Goal: Check status: Check status

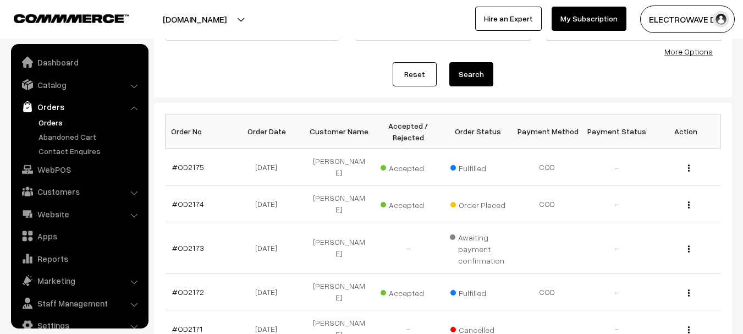
scroll to position [18, 0]
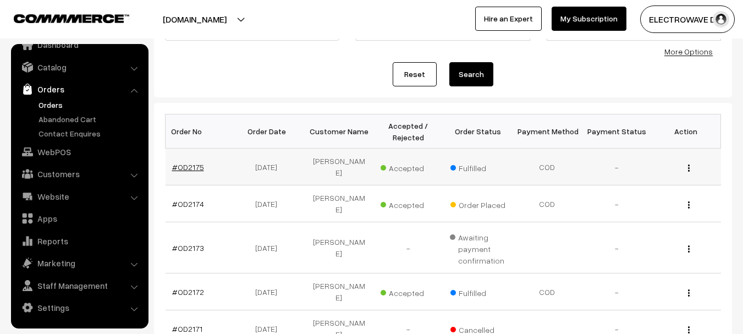
click at [198, 165] on link "#OD2175" at bounding box center [188, 166] width 32 height 9
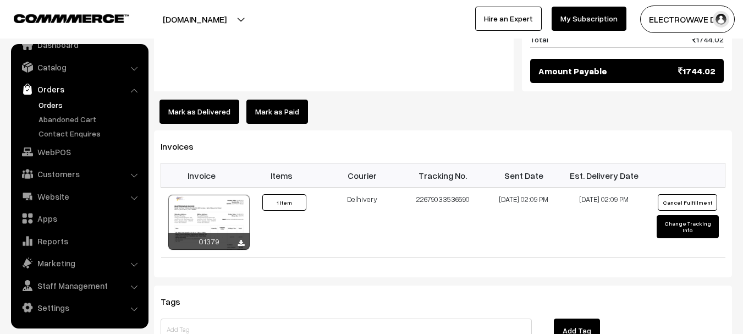
scroll to position [715, 0]
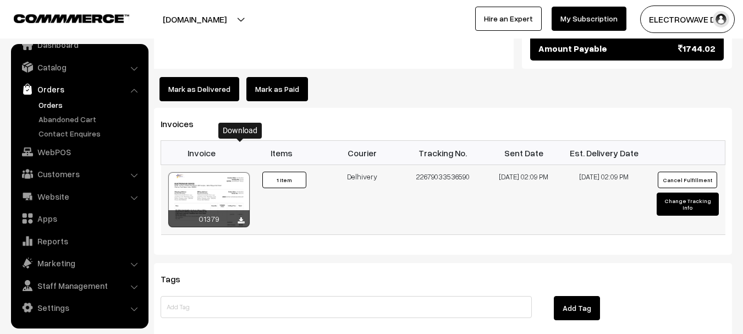
click at [238, 217] on icon at bounding box center [241, 220] width 7 height 7
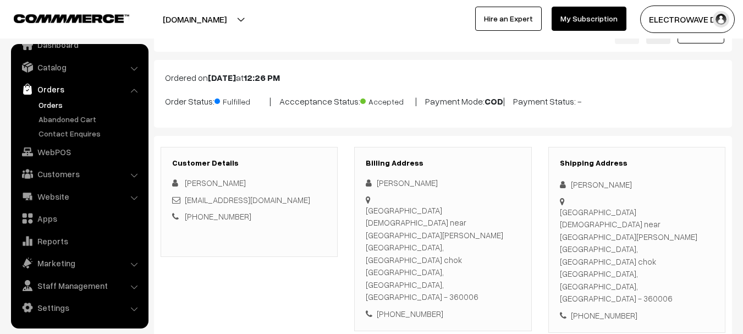
scroll to position [0, 0]
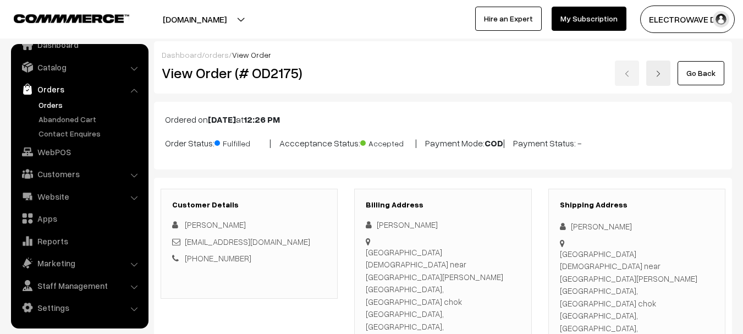
click at [666, 73] on link at bounding box center [659, 73] width 24 height 25
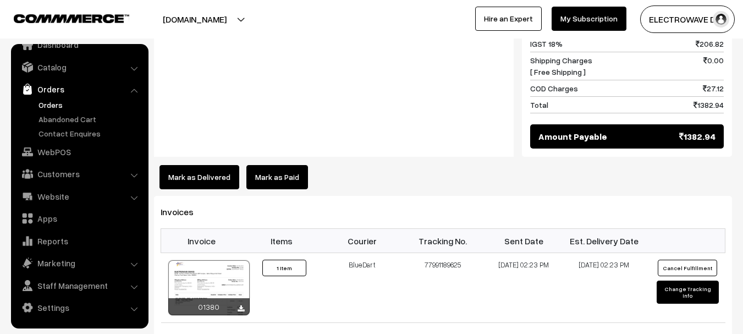
scroll to position [550, 0]
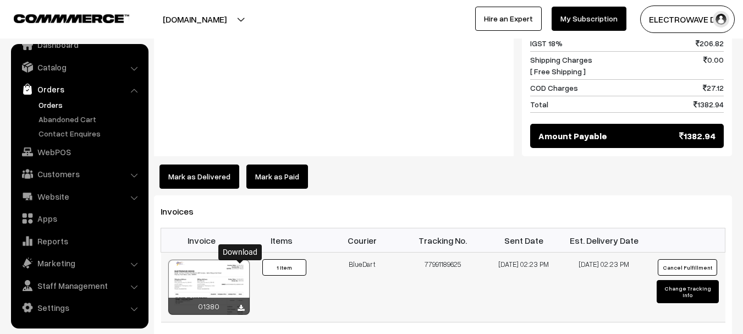
click at [242, 305] on icon at bounding box center [241, 308] width 7 height 7
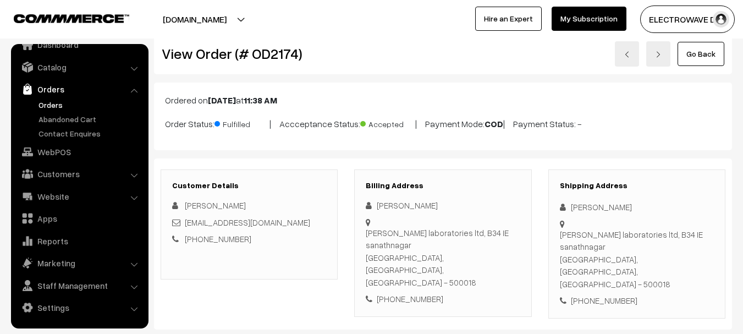
scroll to position [0, 0]
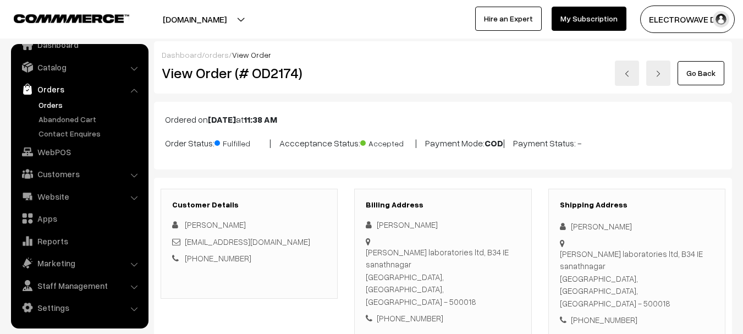
click at [60, 101] on link "Orders" at bounding box center [90, 105] width 109 height 12
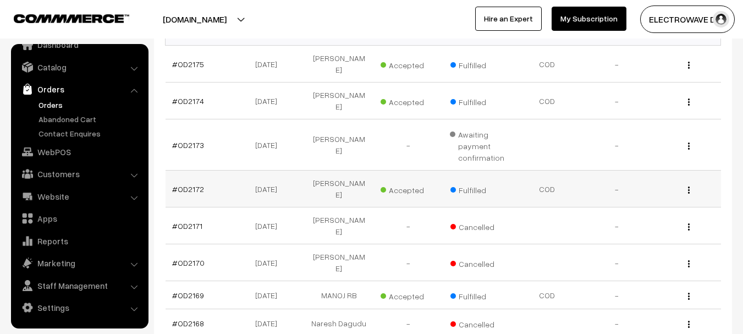
scroll to position [330, 0]
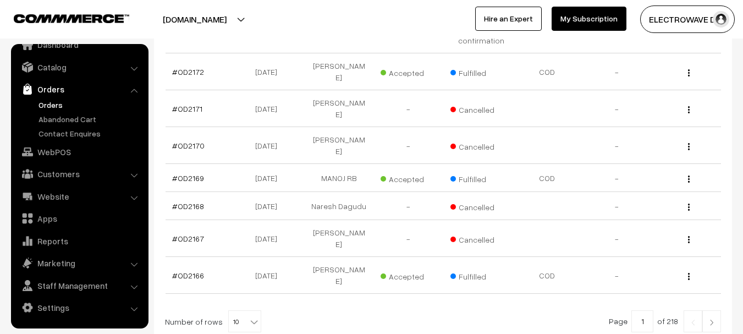
click at [237, 311] on span "10" at bounding box center [245, 322] width 32 height 22
select select "80"
